Goal: Task Accomplishment & Management: Manage account settings

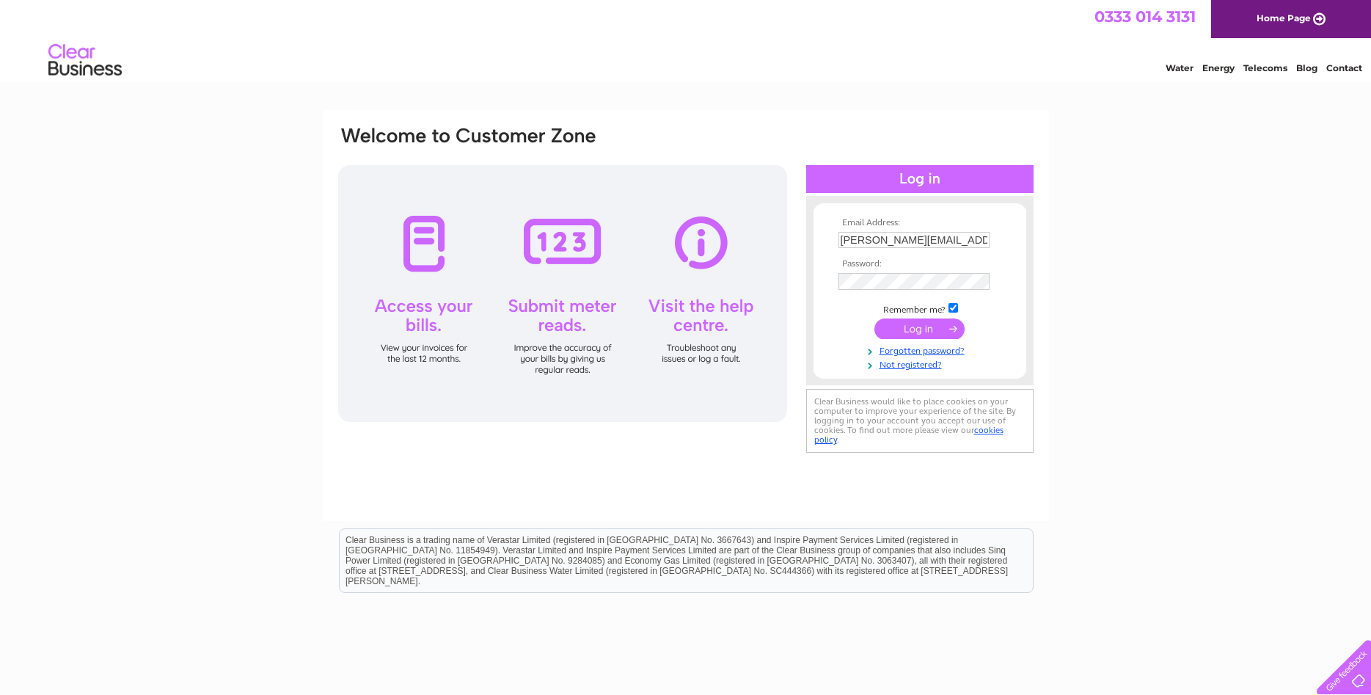
click at [920, 331] on input "submit" at bounding box center [920, 328] width 90 height 21
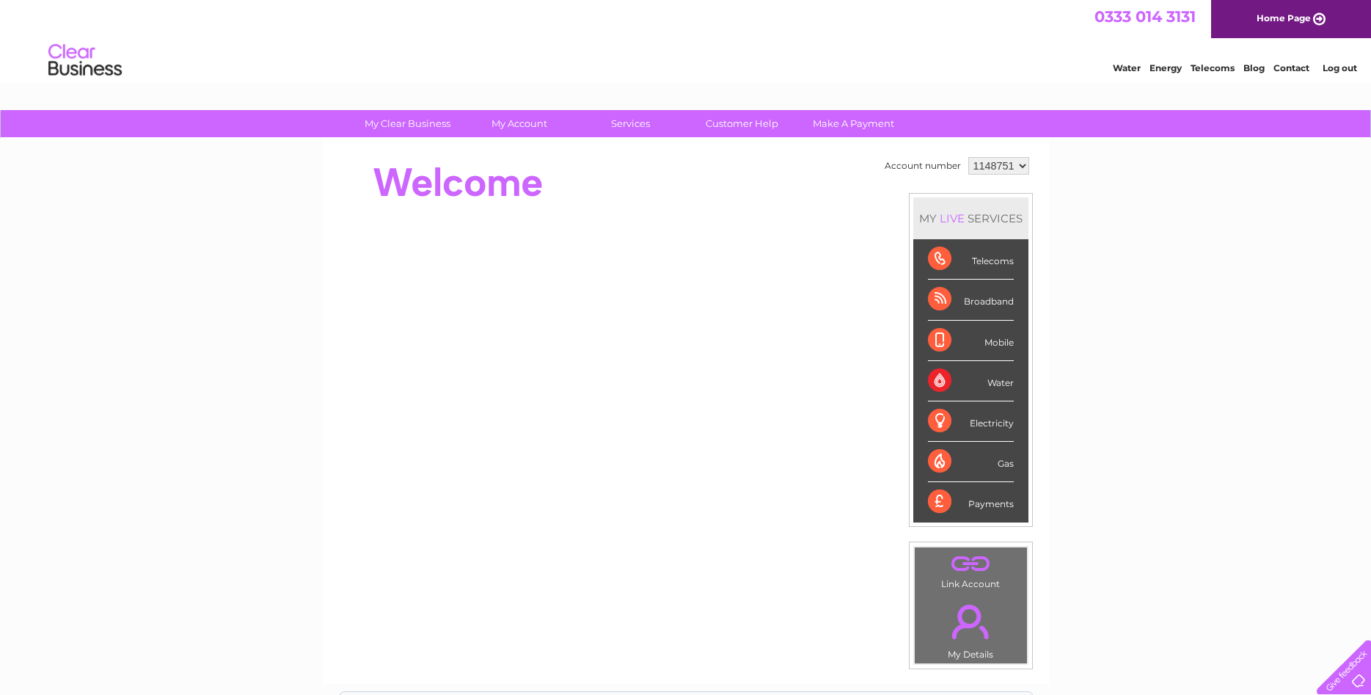
click at [966, 423] on div "Electricity" at bounding box center [971, 421] width 86 height 40
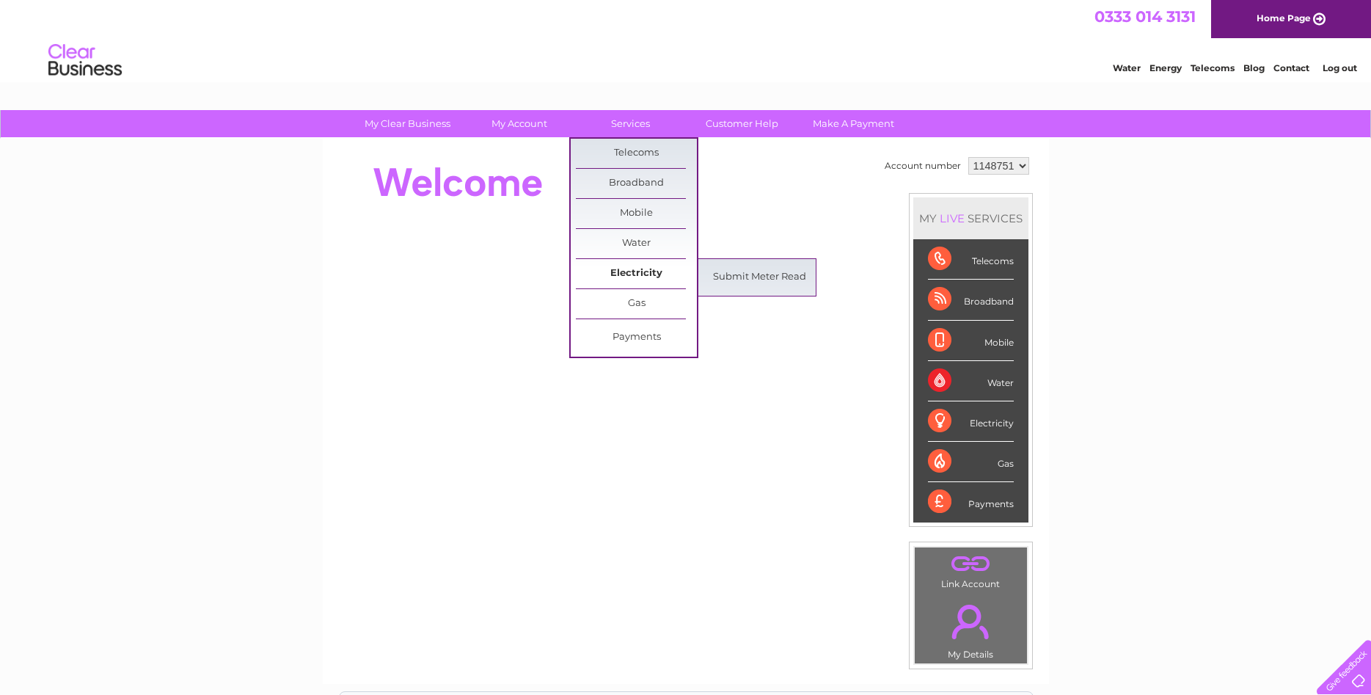
click at [632, 269] on link "Electricity" at bounding box center [636, 273] width 121 height 29
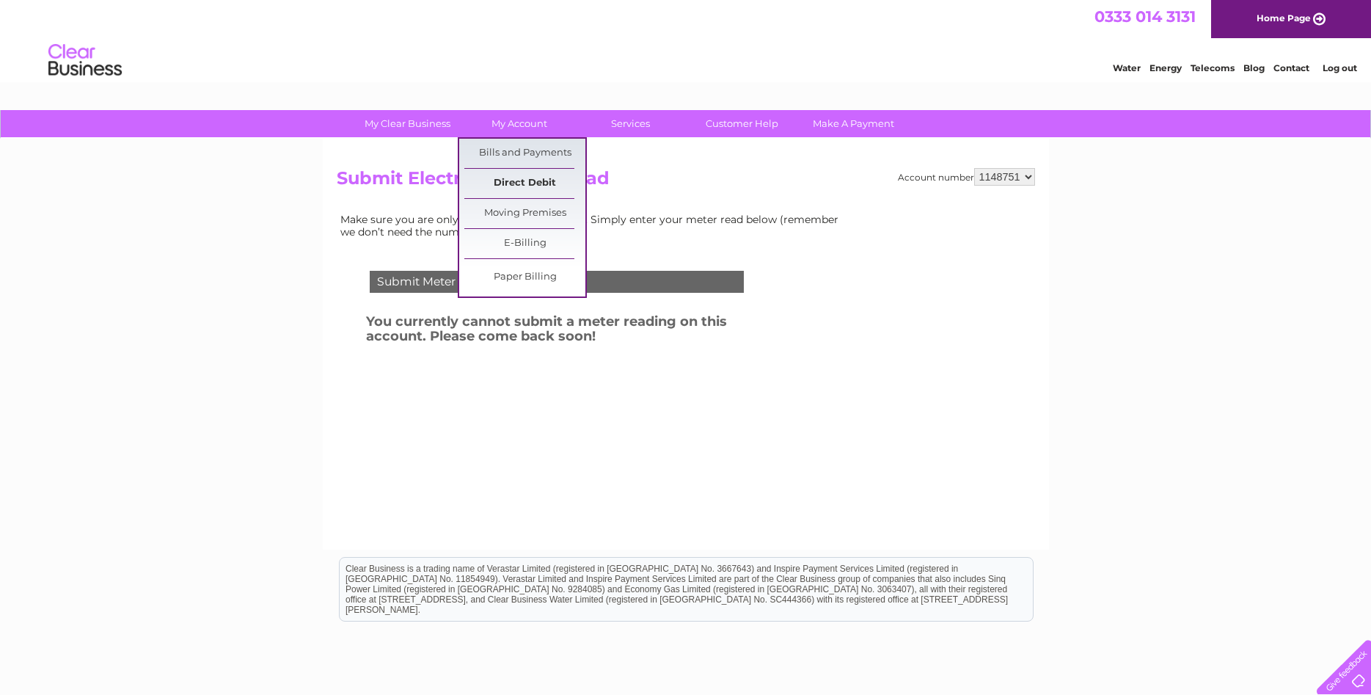
click at [533, 181] on link "Direct Debit" at bounding box center [524, 183] width 121 height 29
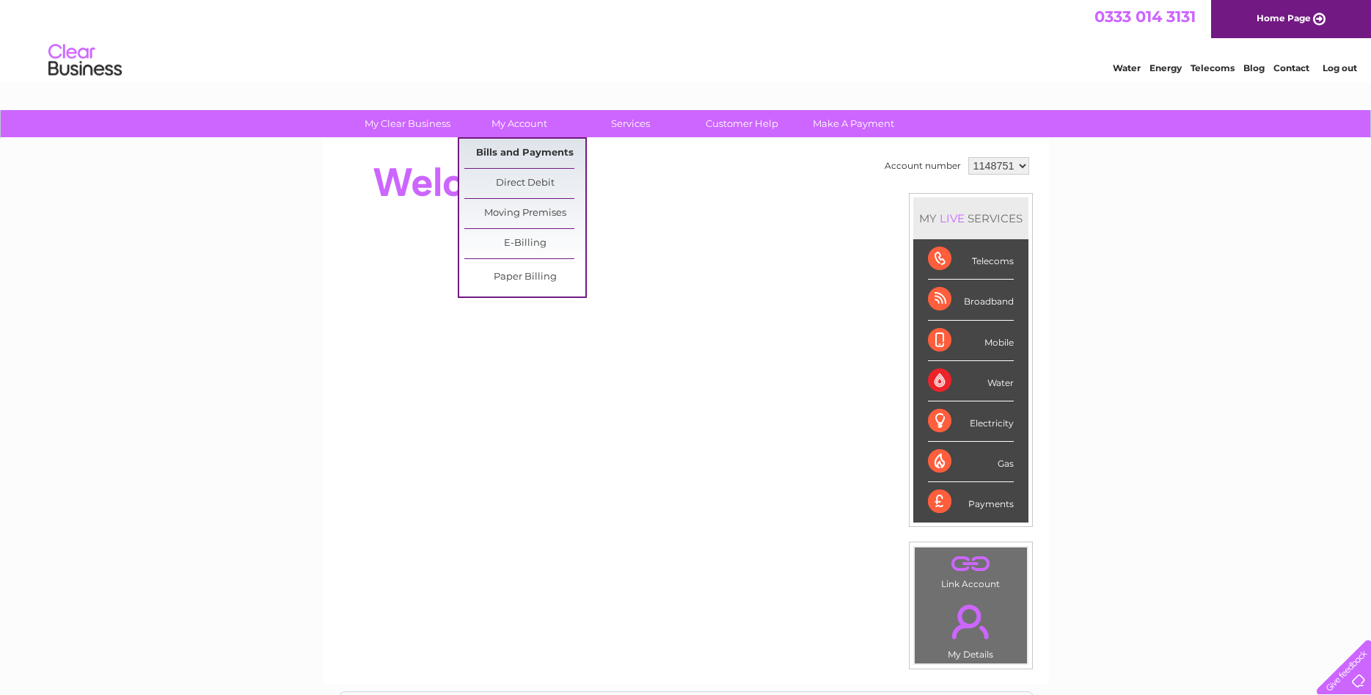
click at [514, 154] on link "Bills and Payments" at bounding box center [524, 153] width 121 height 29
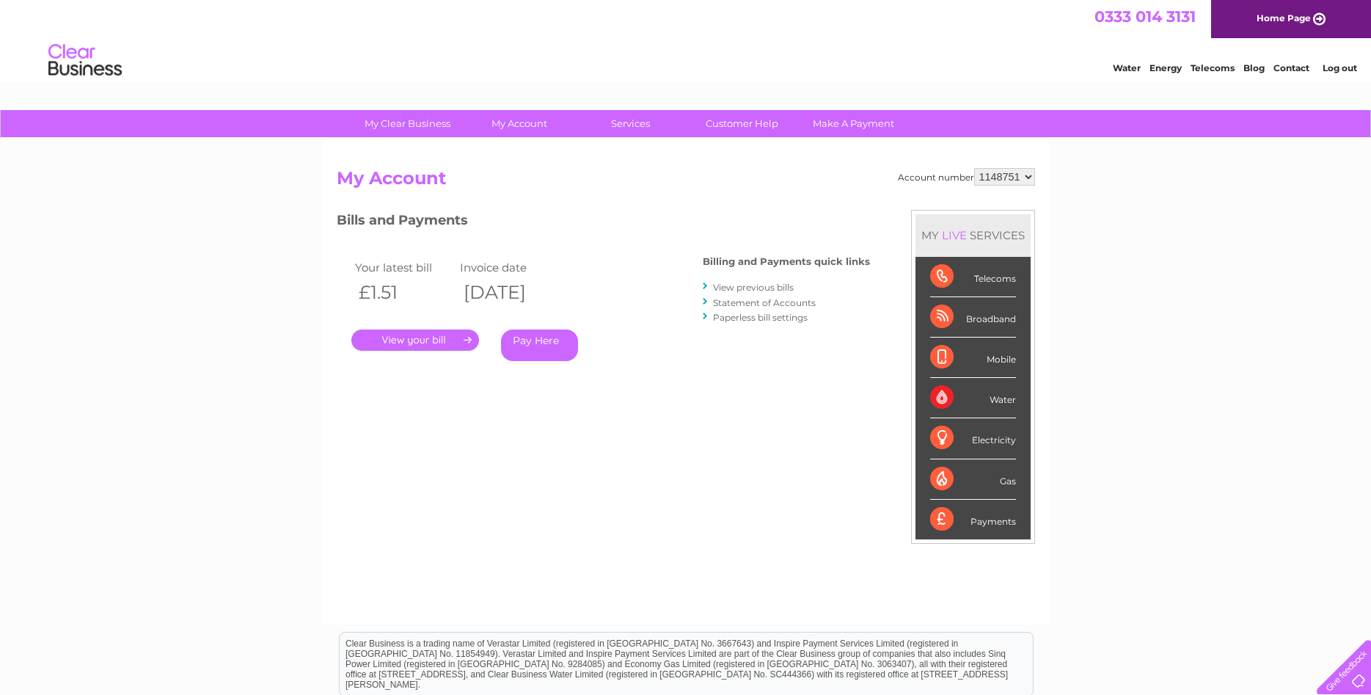
click at [434, 335] on link "." at bounding box center [415, 339] width 128 height 21
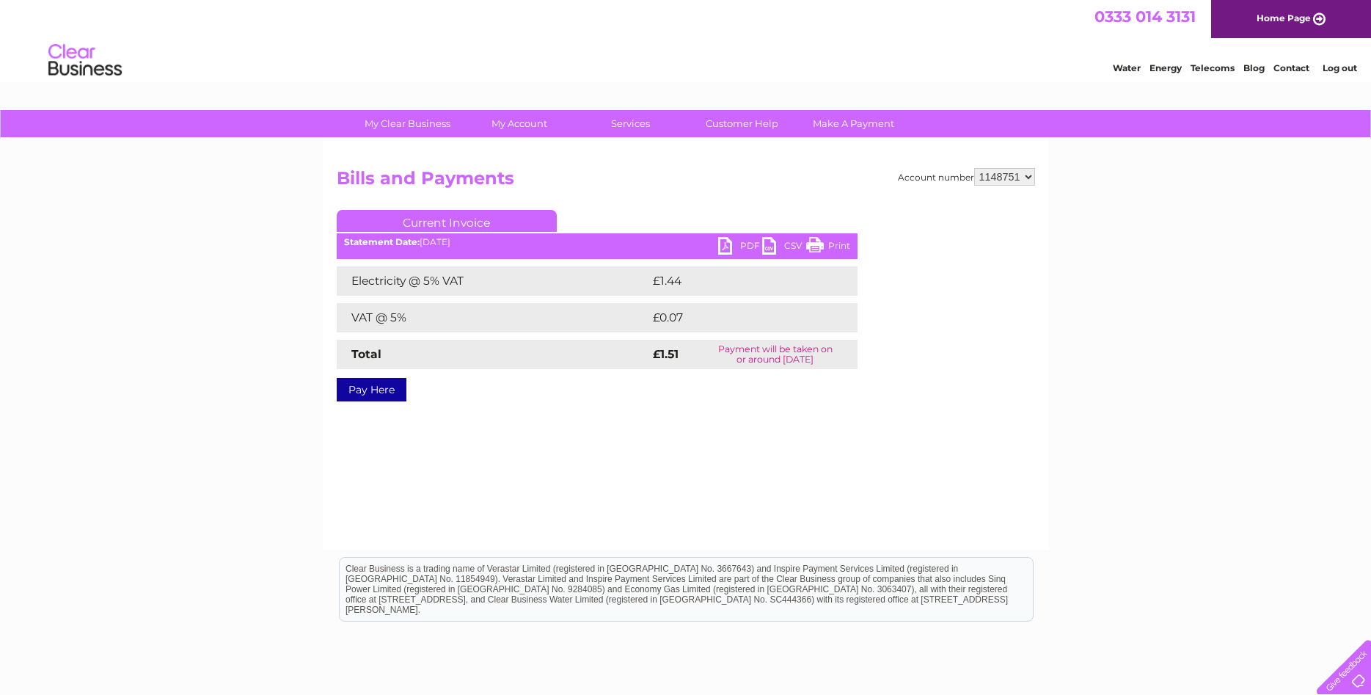
click at [729, 243] on link "PDF" at bounding box center [740, 247] width 44 height 21
